Goal: Transaction & Acquisition: Subscribe to service/newsletter

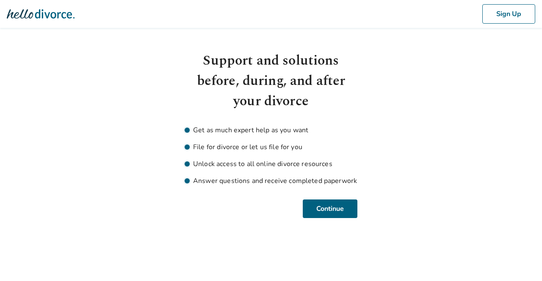
click at [44, 24] on div "Sign Up" at bounding box center [271, 14] width 542 height 28
click at [49, 15] on img at bounding box center [41, 14] width 68 height 17
